Goal: Information Seeking & Learning: Learn about a topic

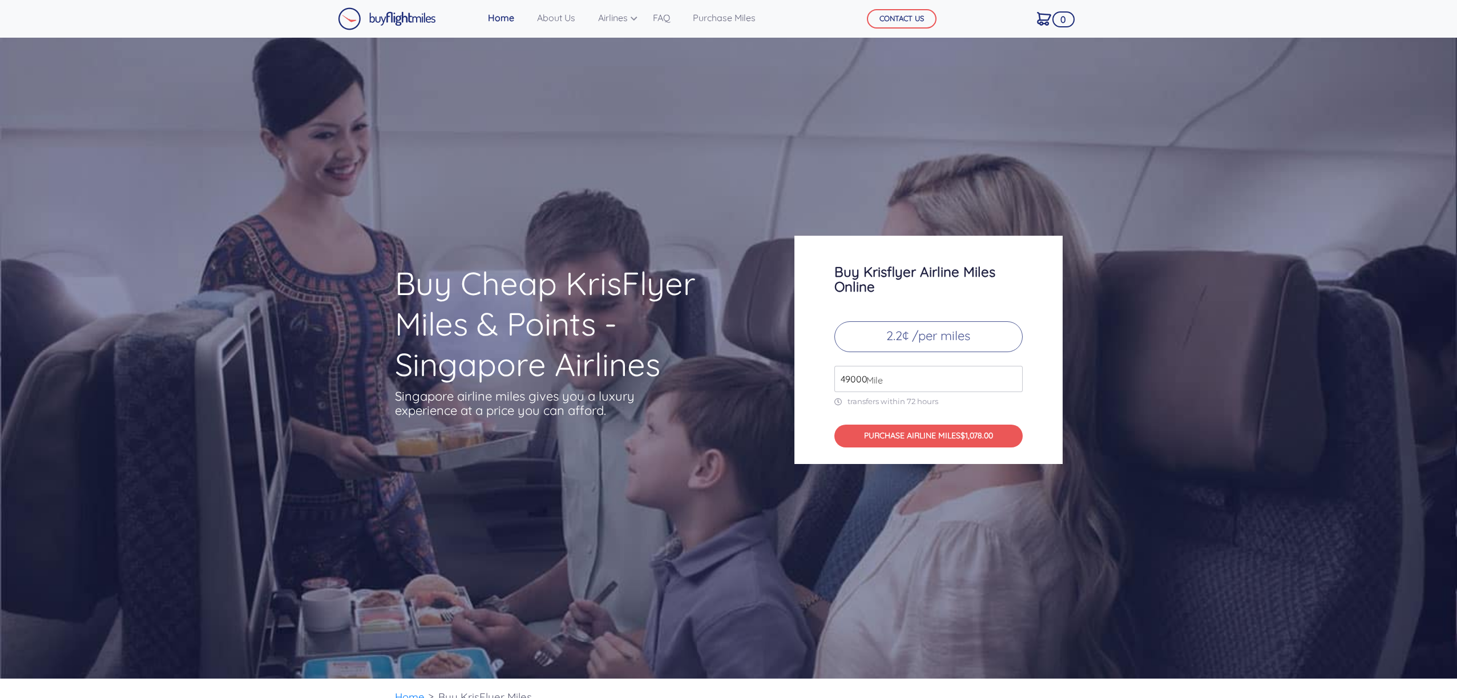
click at [923, 383] on input "49000" at bounding box center [928, 379] width 188 height 26
click at [1009, 374] on input "50000" at bounding box center [928, 379] width 188 height 26
click at [1010, 374] on input "51000" at bounding box center [928, 379] width 188 height 26
click at [1010, 374] on input "52000" at bounding box center [928, 379] width 188 height 26
click at [1010, 374] on input "53000" at bounding box center [928, 379] width 188 height 26
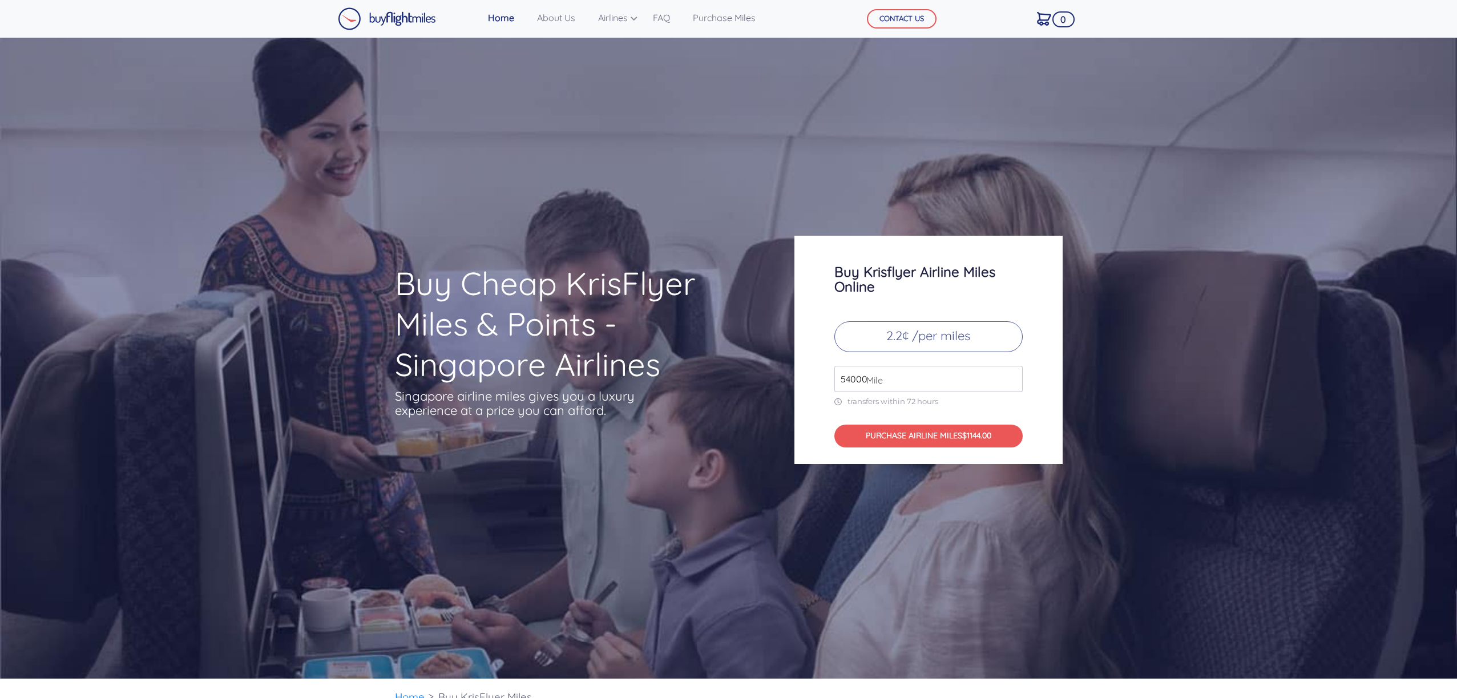
click at [1010, 374] on input "54000" at bounding box center [928, 379] width 188 height 26
click at [1010, 374] on input "55000" at bounding box center [928, 379] width 188 height 26
click at [1010, 374] on input "56000" at bounding box center [928, 379] width 188 height 26
click at [1010, 374] on input "57000" at bounding box center [928, 379] width 188 height 26
click at [1010, 374] on input "58000" at bounding box center [928, 379] width 188 height 26
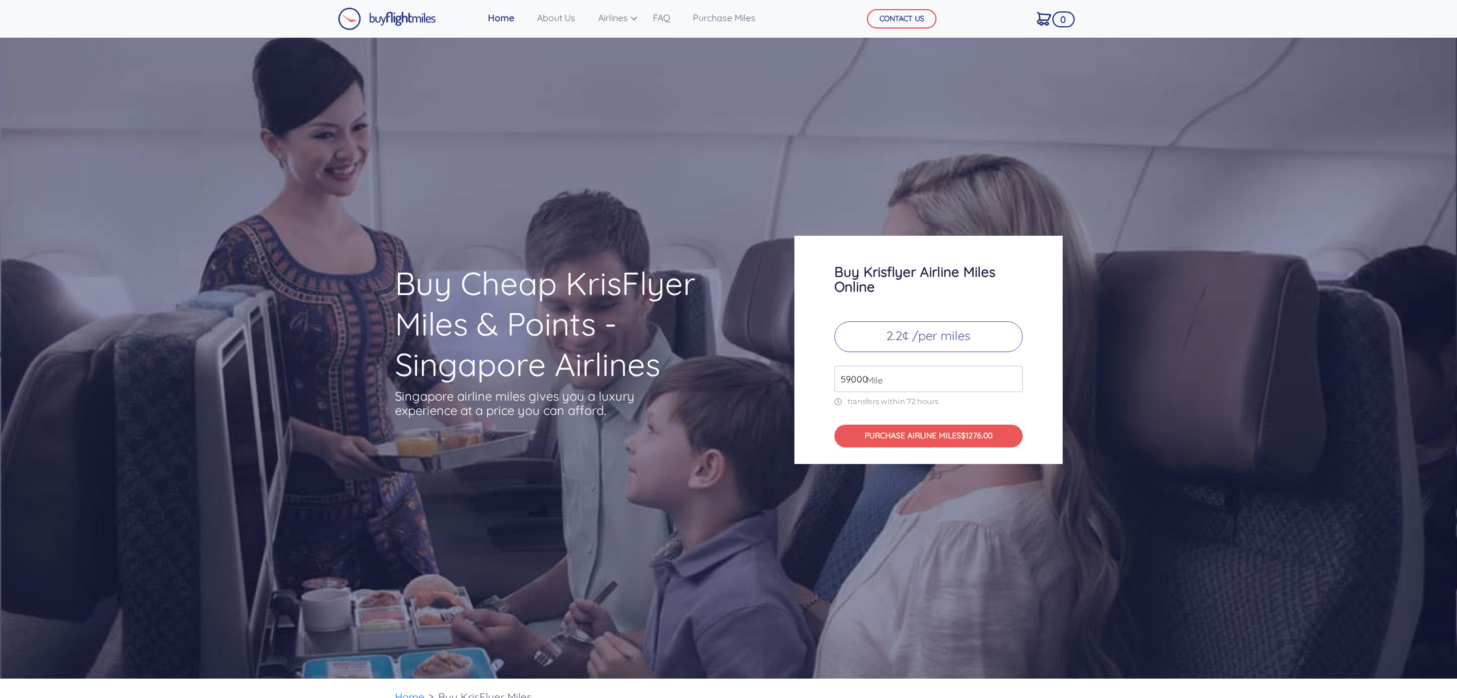
click at [1010, 374] on input "59000" at bounding box center [928, 379] width 188 height 26
click at [1010, 374] on input "60000" at bounding box center [928, 379] width 188 height 26
type input "61000"
click at [1010, 374] on input "61000" at bounding box center [928, 379] width 188 height 26
click at [983, 341] on p "2.2¢ /per miles" at bounding box center [928, 336] width 188 height 31
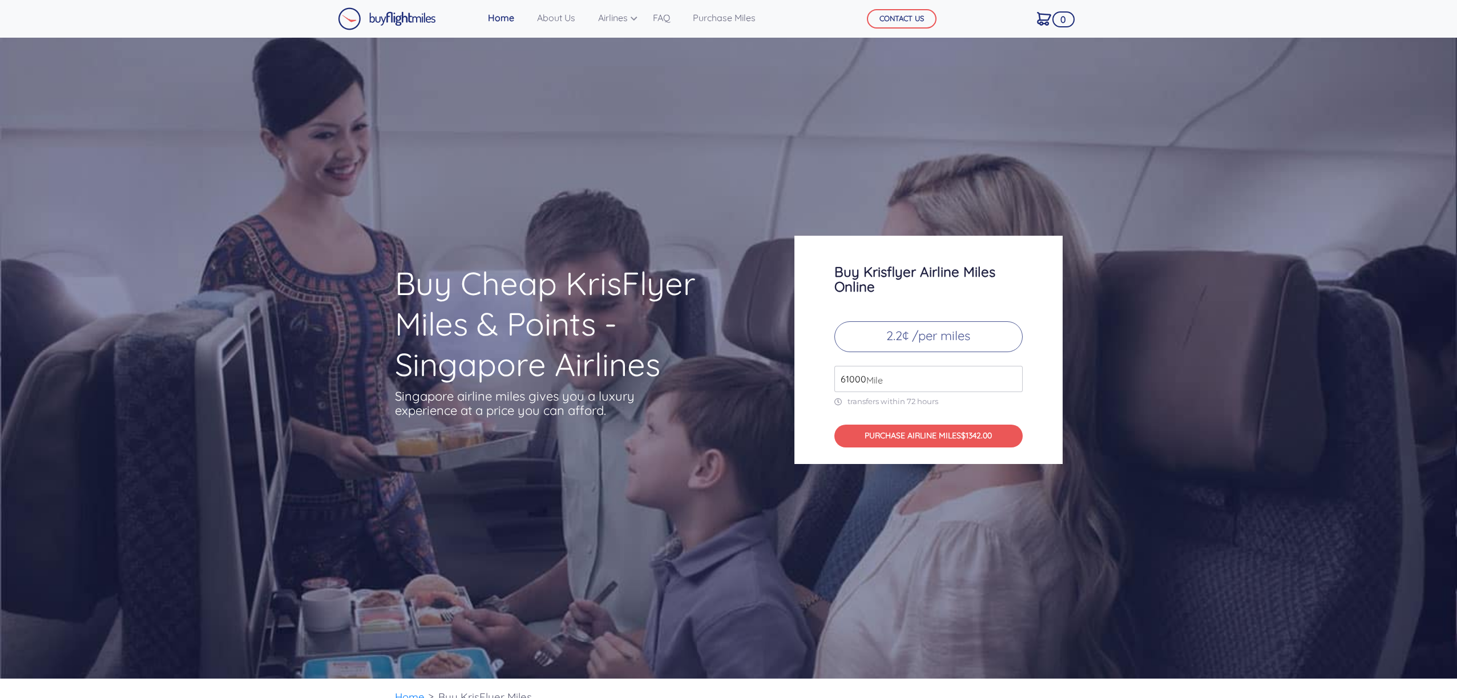
click at [969, 340] on p "2.2¢ /per miles" at bounding box center [928, 336] width 188 height 31
